Goal: Information Seeking & Learning: Learn about a topic

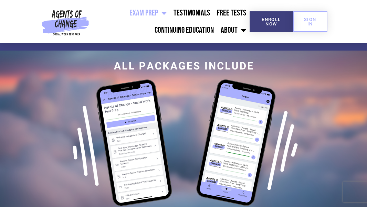
scroll to position [1650, 0]
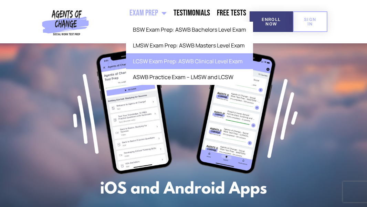
click at [163, 61] on link "LCSW Exam Prep: ASWB Clinical Level Exam" at bounding box center [189, 61] width 127 height 16
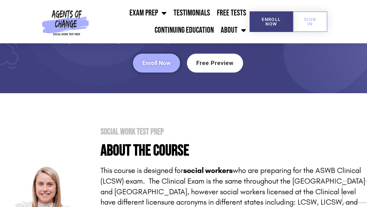
scroll to position [66, 0]
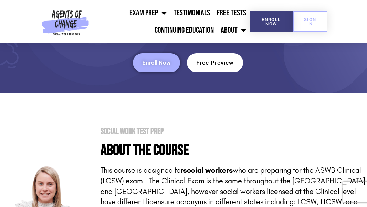
click at [217, 60] on span "Free Preview" at bounding box center [215, 63] width 38 height 6
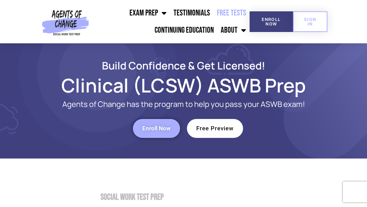
click at [232, 14] on link "Free Tests" at bounding box center [232, 12] width 36 height 17
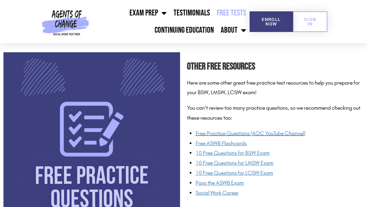
scroll to position [475, 0]
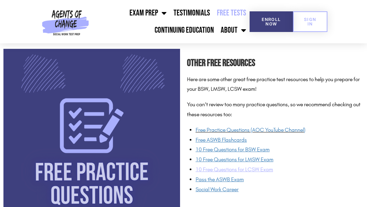
click at [238, 170] on span "10 Free Questions for LCSW Exam" at bounding box center [234, 169] width 77 height 7
